Goal: Transaction & Acquisition: Purchase product/service

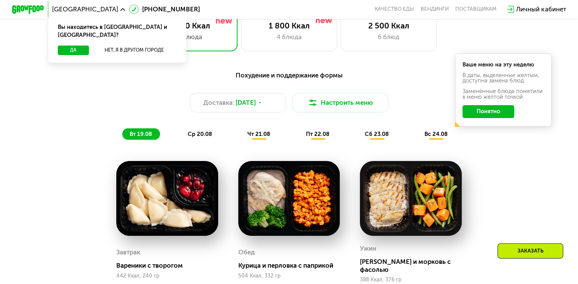
scroll to position [342, 0]
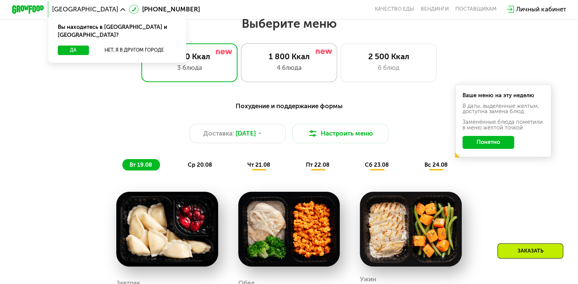
click at [272, 73] on div "4 блюда" at bounding box center [288, 67] width 79 height 9
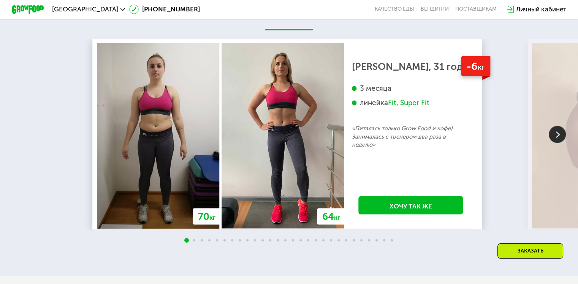
scroll to position [1405, 0]
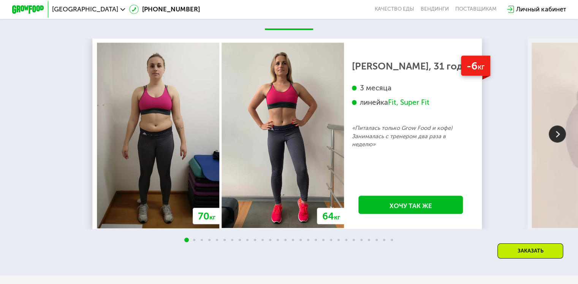
click at [552, 136] on img at bounding box center [556, 133] width 17 height 17
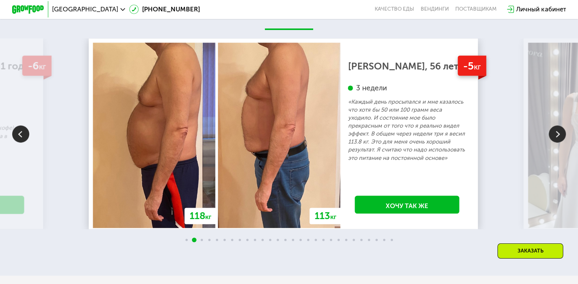
click at [552, 136] on img at bounding box center [556, 133] width 17 height 17
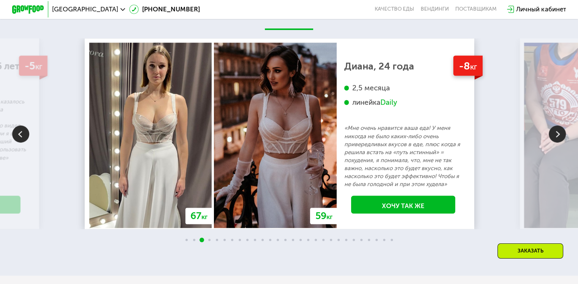
click at [552, 135] on img at bounding box center [556, 133] width 17 height 17
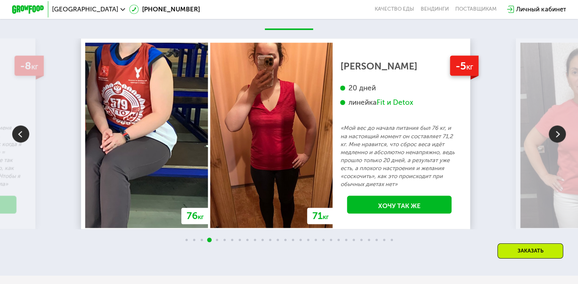
click at [551, 134] on img at bounding box center [556, 133] width 17 height 17
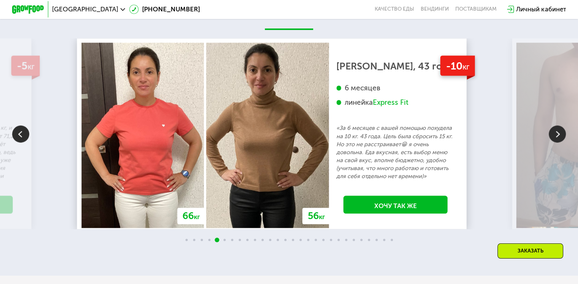
click at [550, 134] on img at bounding box center [556, 133] width 17 height 17
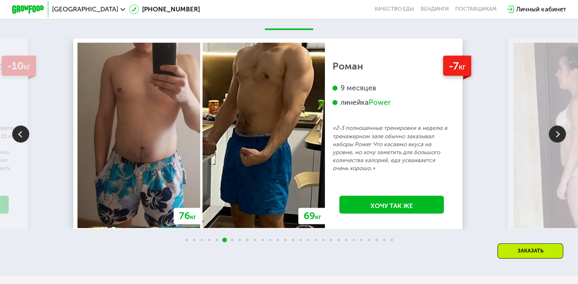
click at [550, 134] on img at bounding box center [556, 133] width 17 height 17
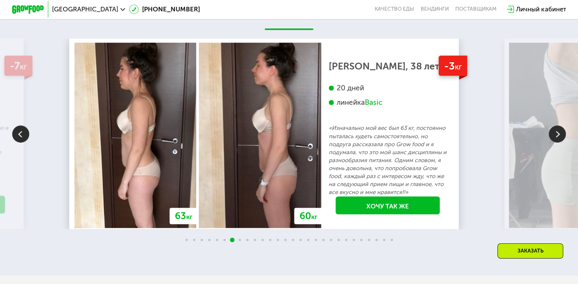
click at [550, 134] on img at bounding box center [556, 133] width 17 height 17
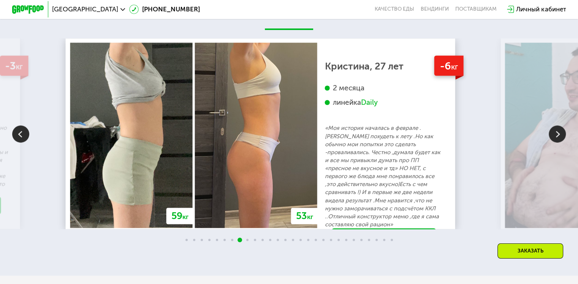
click at [547, 138] on img at bounding box center [566, 135] width 122 height 185
click at [552, 138] on img at bounding box center [556, 133] width 17 height 17
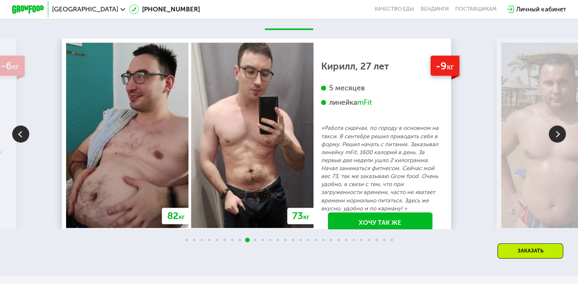
click at [552, 138] on img at bounding box center [556, 133] width 17 height 17
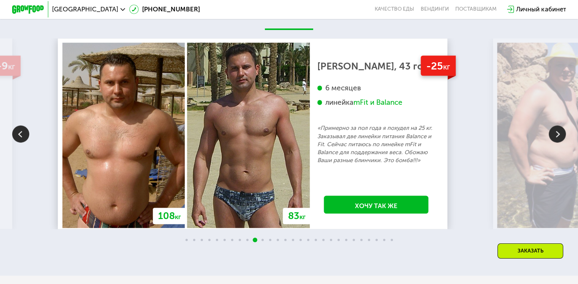
click at [552, 138] on img at bounding box center [556, 133] width 17 height 17
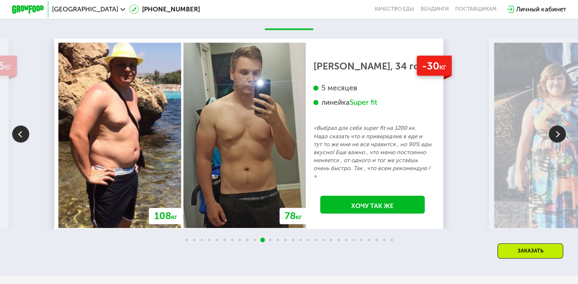
click at [552, 138] on img at bounding box center [556, 133] width 17 height 17
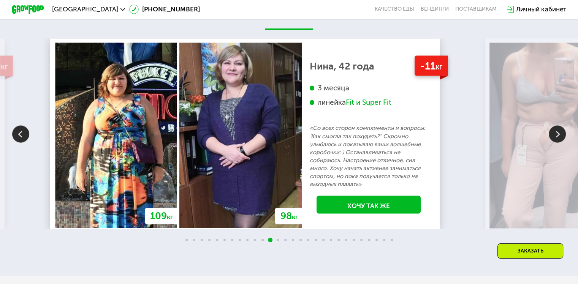
click at [552, 138] on img at bounding box center [556, 133] width 17 height 17
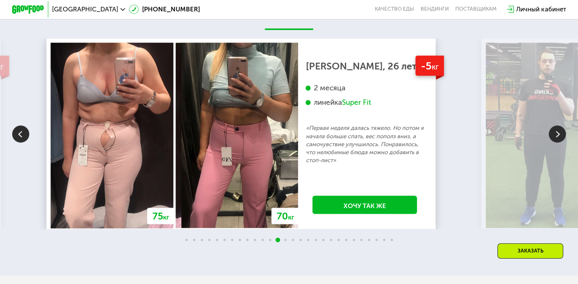
click at [552, 138] on img at bounding box center [556, 133] width 17 height 17
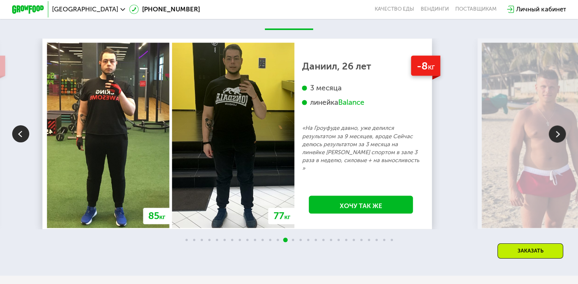
click at [552, 138] on img at bounding box center [556, 133] width 17 height 17
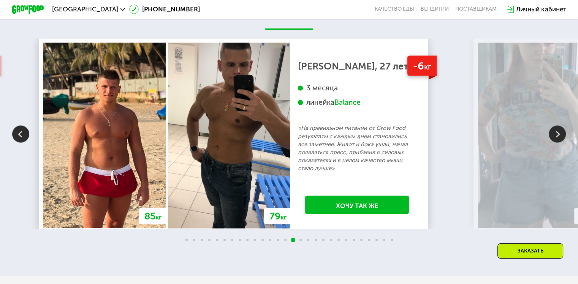
click at [552, 138] on img at bounding box center [556, 133] width 17 height 17
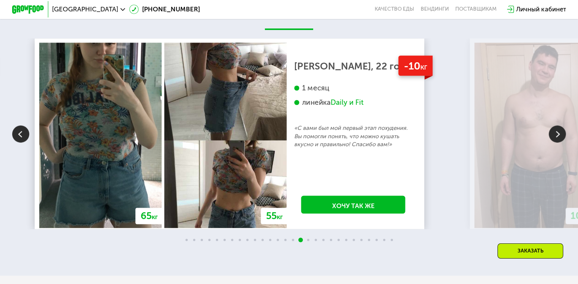
click at [552, 138] on img at bounding box center [556, 133] width 17 height 17
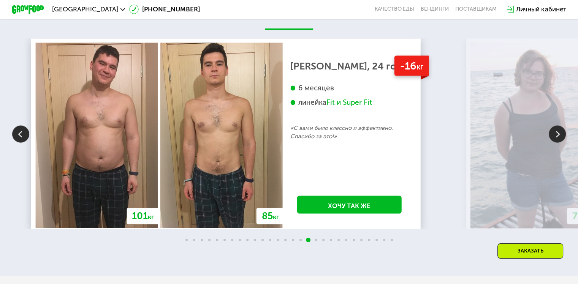
click at [552, 138] on img at bounding box center [556, 133] width 17 height 17
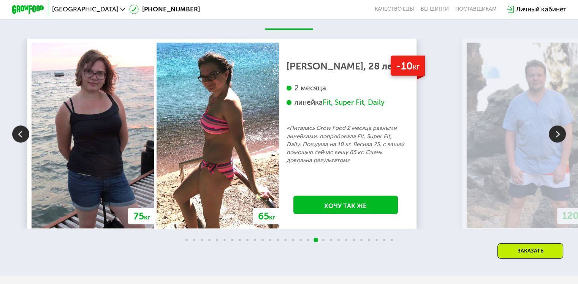
click at [552, 138] on img at bounding box center [556, 133] width 17 height 17
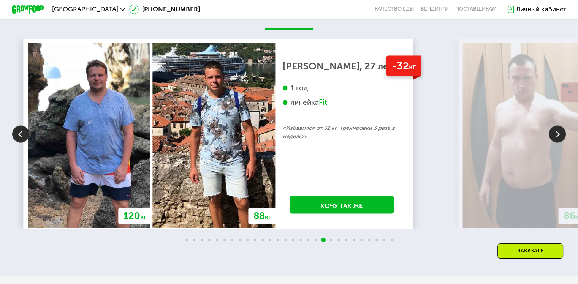
click at [552, 138] on img at bounding box center [556, 133] width 17 height 17
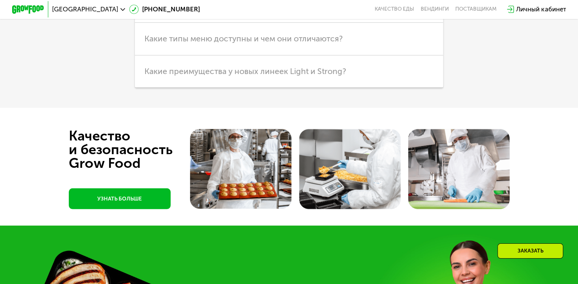
scroll to position [2018, 0]
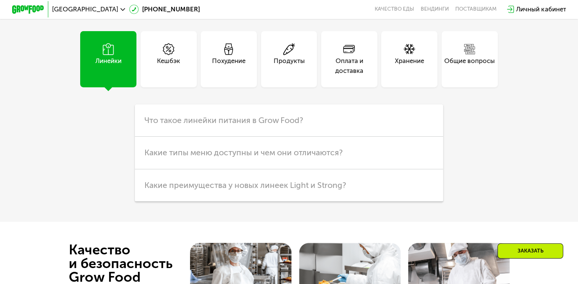
click at [232, 68] on div "Похудение" at bounding box center [228, 65] width 33 height 19
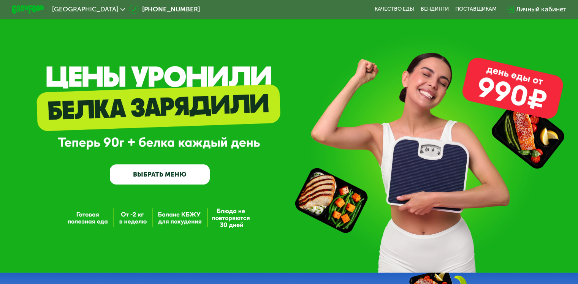
scroll to position [0, 0]
click at [162, 184] on link "ВЫБРАТЬ МЕНЮ" at bounding box center [160, 174] width 100 height 20
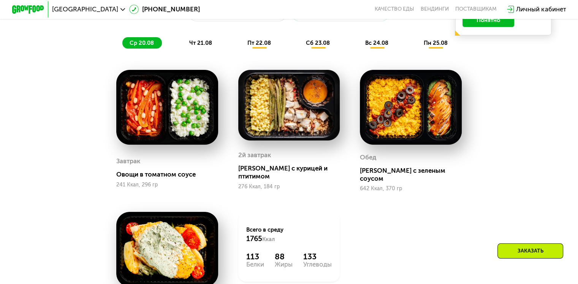
scroll to position [456, 0]
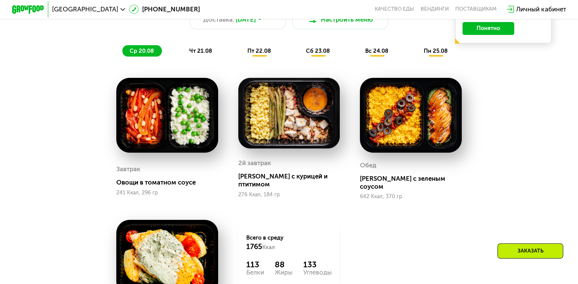
click at [195, 54] on span "чт 21.08" at bounding box center [200, 50] width 23 height 7
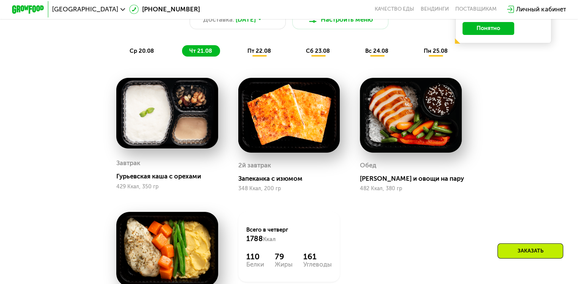
click at [253, 53] on span "пт 22.08" at bounding box center [259, 50] width 24 height 7
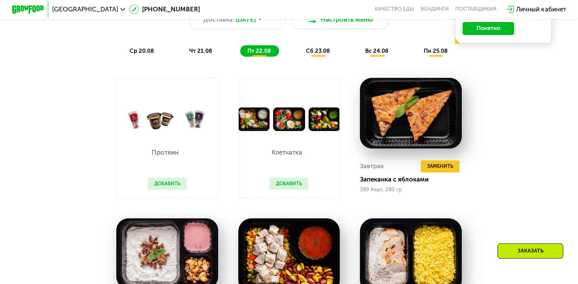
click at [316, 54] on span "сб 23.08" at bounding box center [318, 50] width 24 height 7
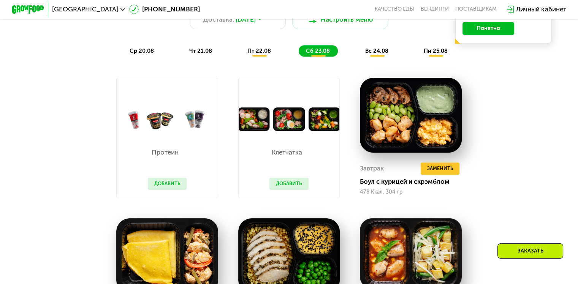
click at [381, 54] on span "вс 24.08" at bounding box center [376, 50] width 23 height 7
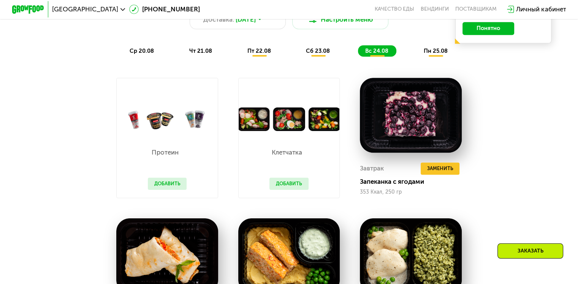
click at [442, 54] on span "пн 25.08" at bounding box center [435, 50] width 24 height 7
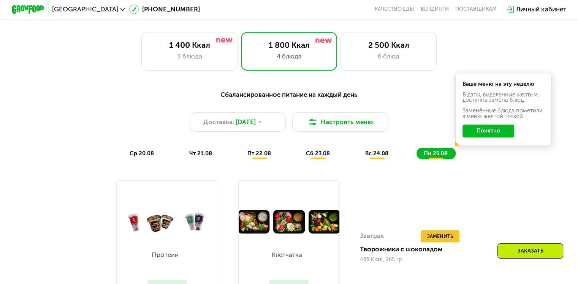
scroll to position [342, 0]
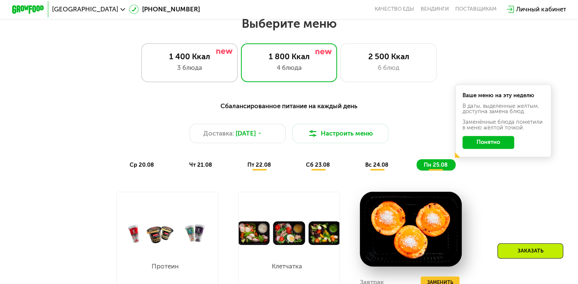
click at [197, 70] on div "3 блюда" at bounding box center [189, 67] width 79 height 9
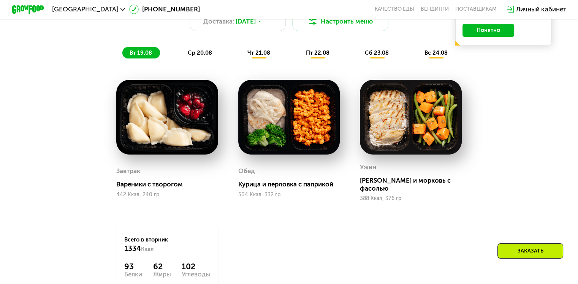
scroll to position [456, 0]
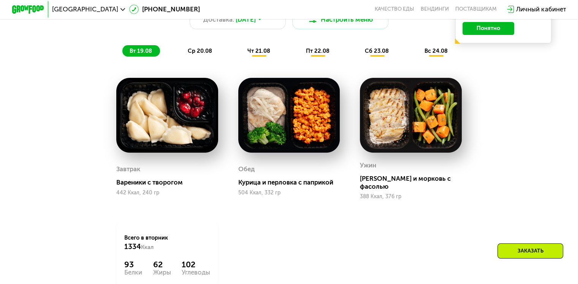
click at [188, 54] on span "ср 20.08" at bounding box center [200, 50] width 24 height 7
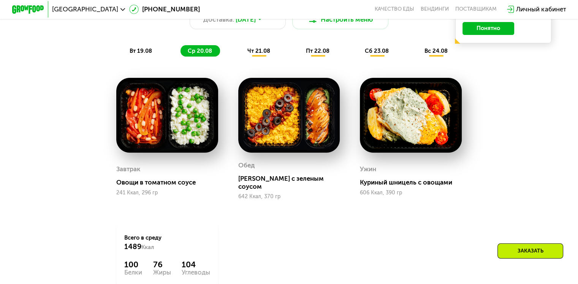
click at [255, 54] on span "чт 21.08" at bounding box center [258, 50] width 23 height 7
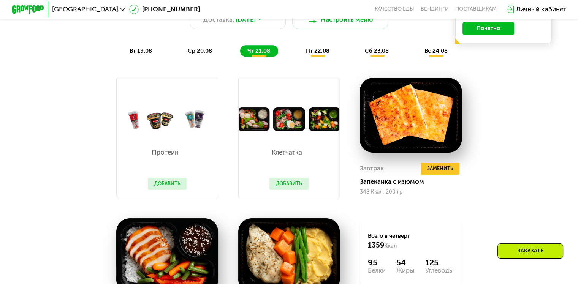
click at [309, 53] on span "пт 22.08" at bounding box center [318, 50] width 24 height 7
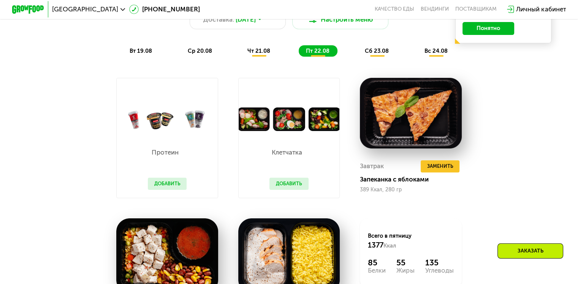
click at [373, 54] on span "сб 23.08" at bounding box center [377, 50] width 24 height 7
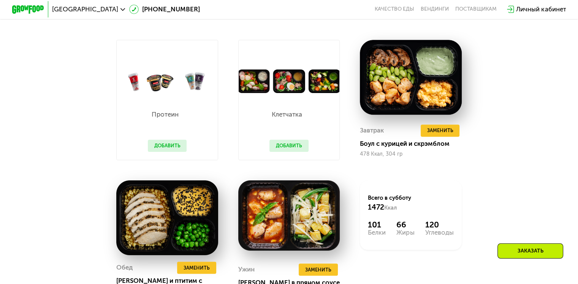
scroll to position [380, 0]
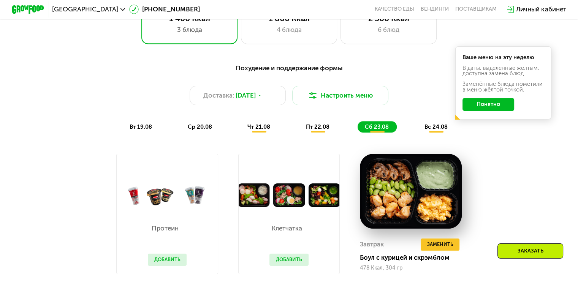
click at [435, 127] on span "вс 24.08" at bounding box center [435, 126] width 23 height 7
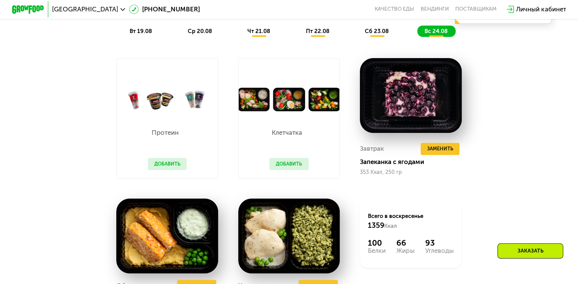
scroll to position [418, 0]
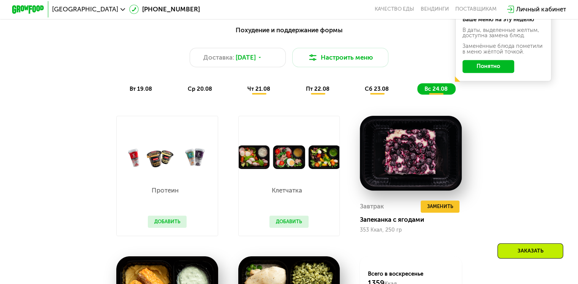
click at [255, 91] on span "чт 21.08" at bounding box center [258, 88] width 23 height 7
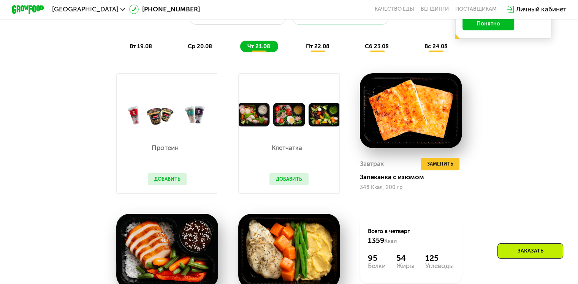
scroll to position [456, 0]
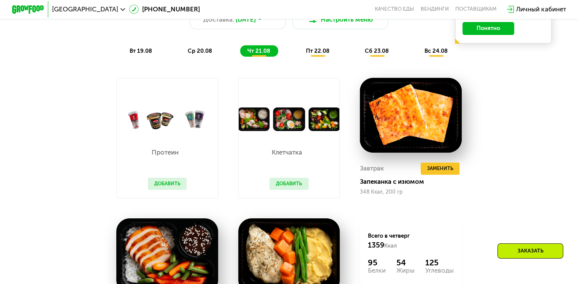
click at [180, 54] on div "вт 19.08" at bounding box center [199, 50] width 39 height 11
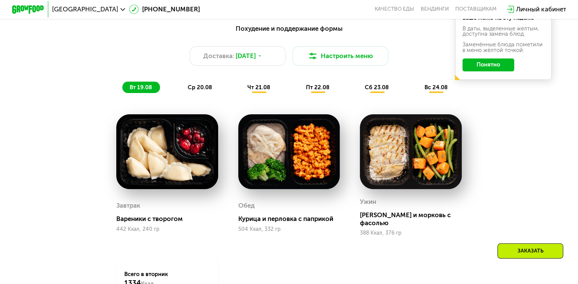
scroll to position [418, 0]
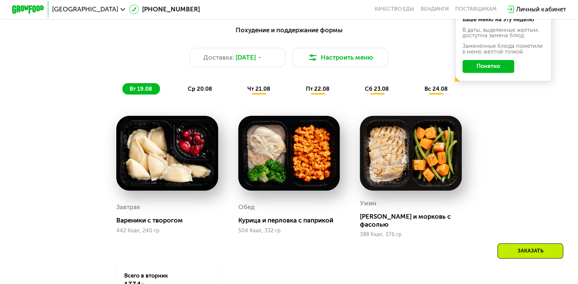
click at [194, 91] on span "ср 20.08" at bounding box center [200, 88] width 24 height 7
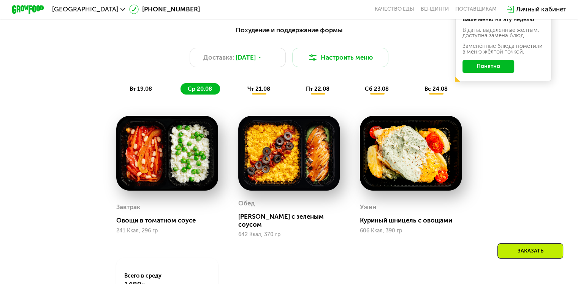
click at [254, 92] on span "чт 21.08" at bounding box center [258, 88] width 23 height 7
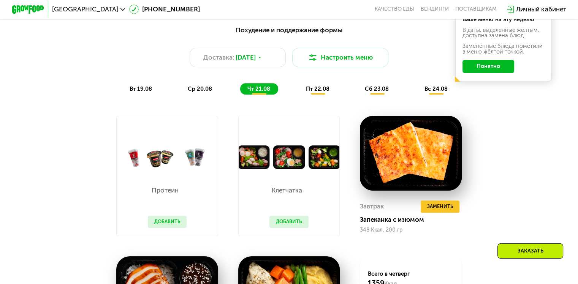
click at [319, 92] on span "пт 22.08" at bounding box center [318, 88] width 24 height 7
